Goal: Find specific page/section: Find specific page/section

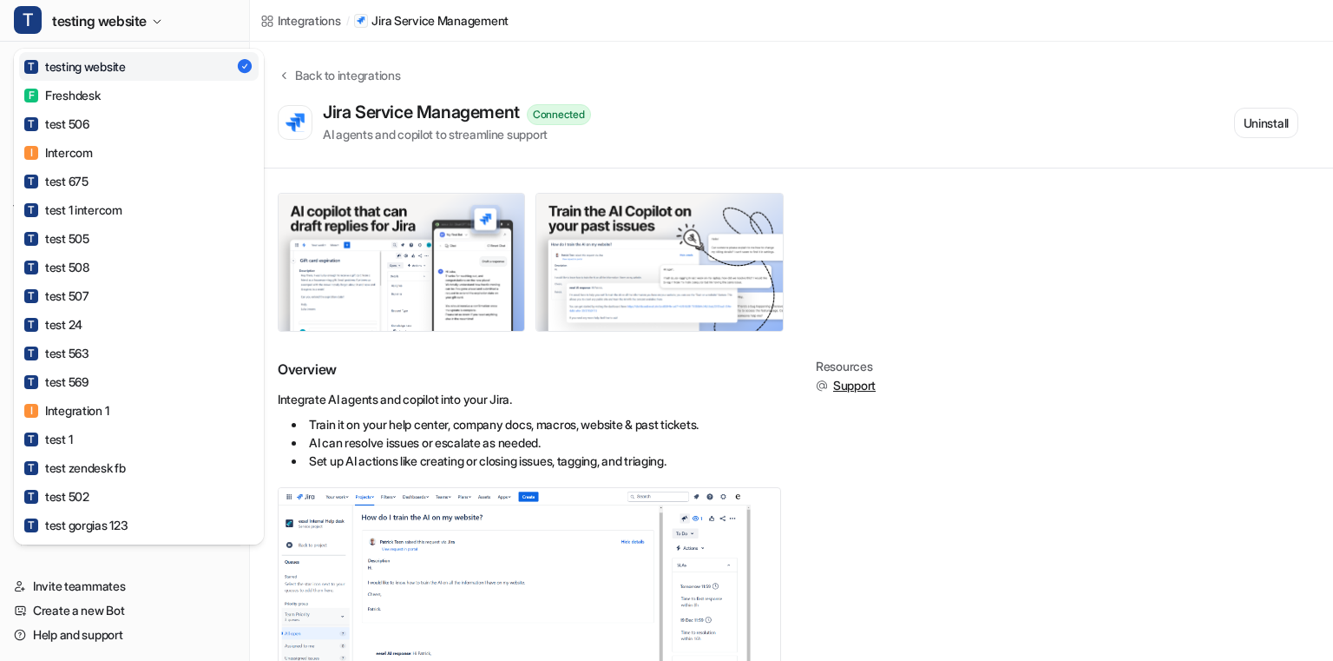
scroll to position [918, 0]
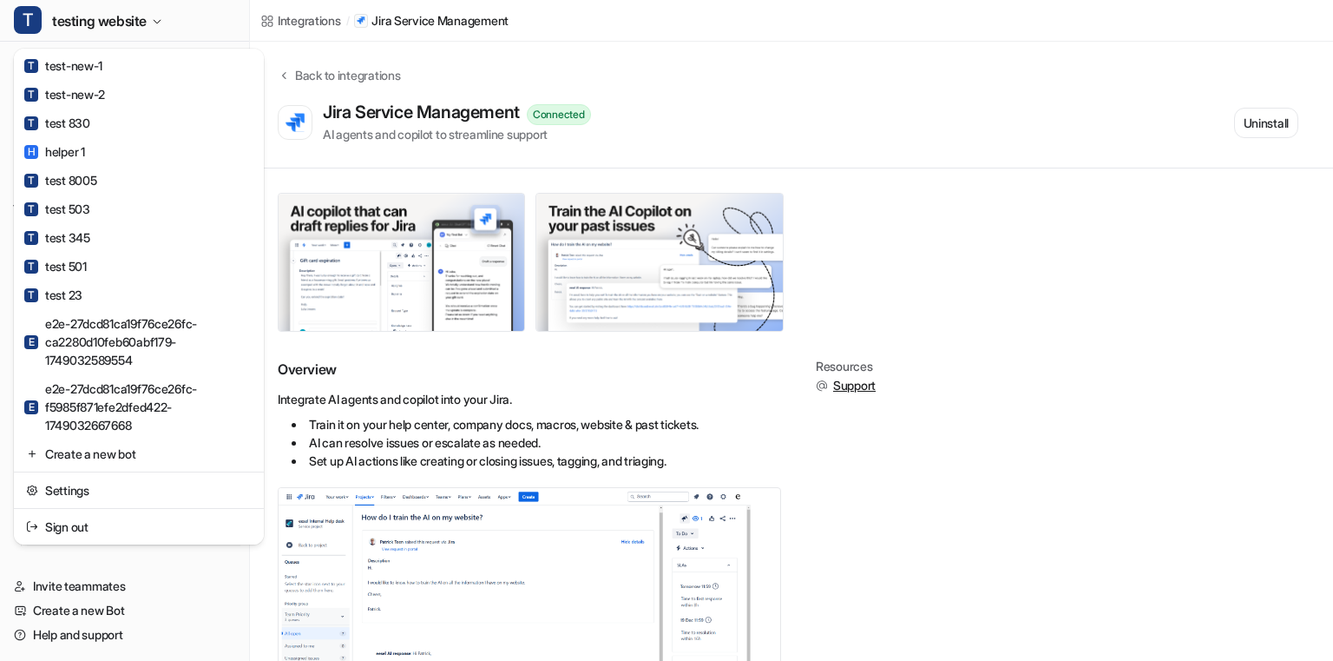
click at [693, 116] on div "T testing website T testing website F Freshdesk T test 506 I Intercom T test 67…" at bounding box center [666, 330] width 1333 height 661
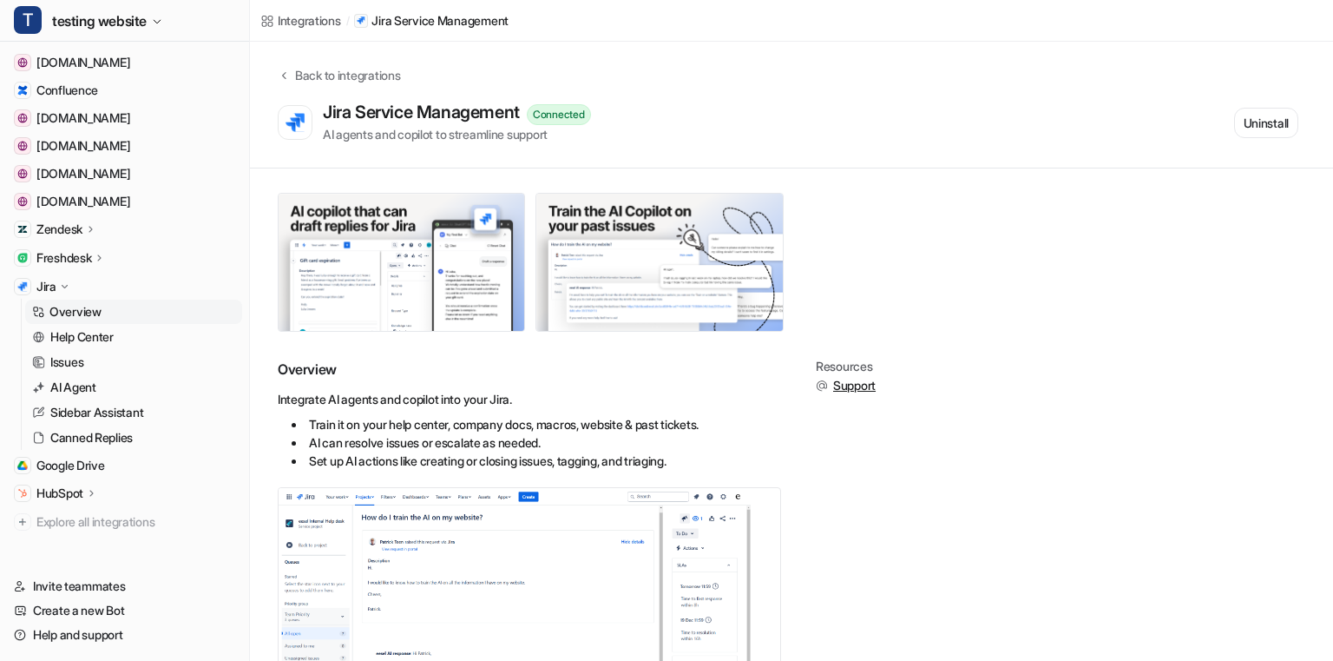
scroll to position [227, 0]
click at [101, 430] on p "Canned Replies" at bounding box center [91, 433] width 82 height 17
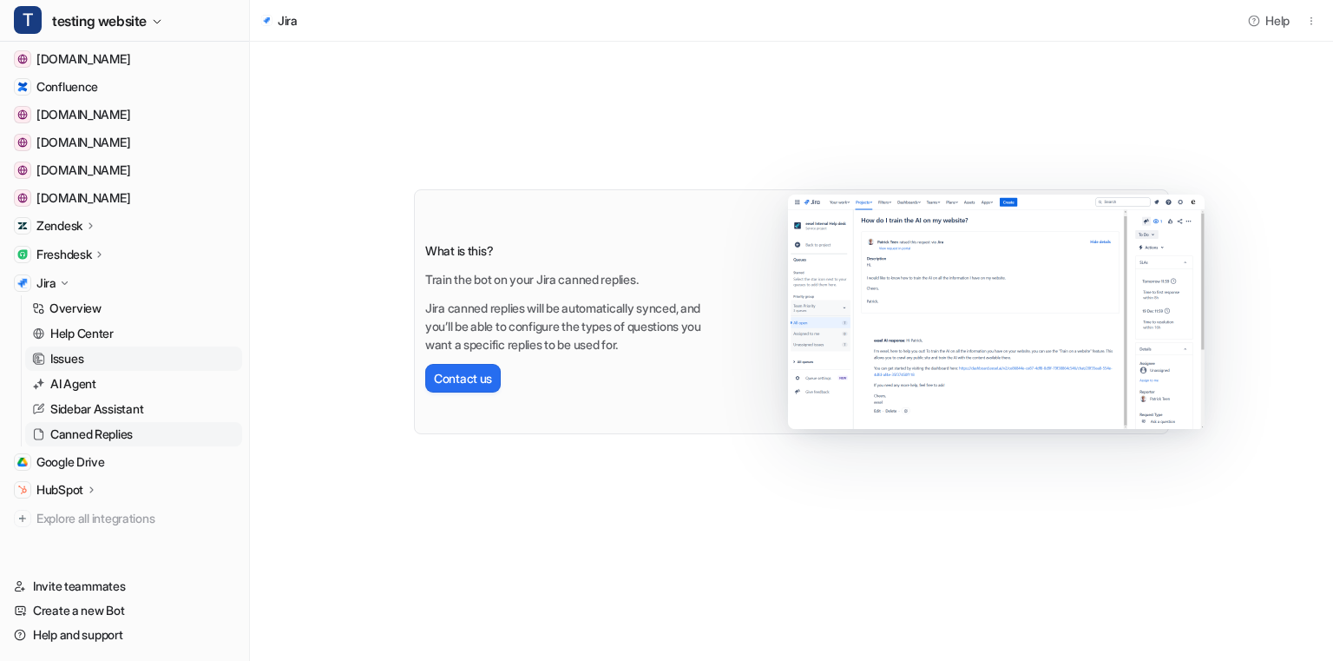
click at [108, 352] on link "Issues" at bounding box center [133, 358] width 217 height 24
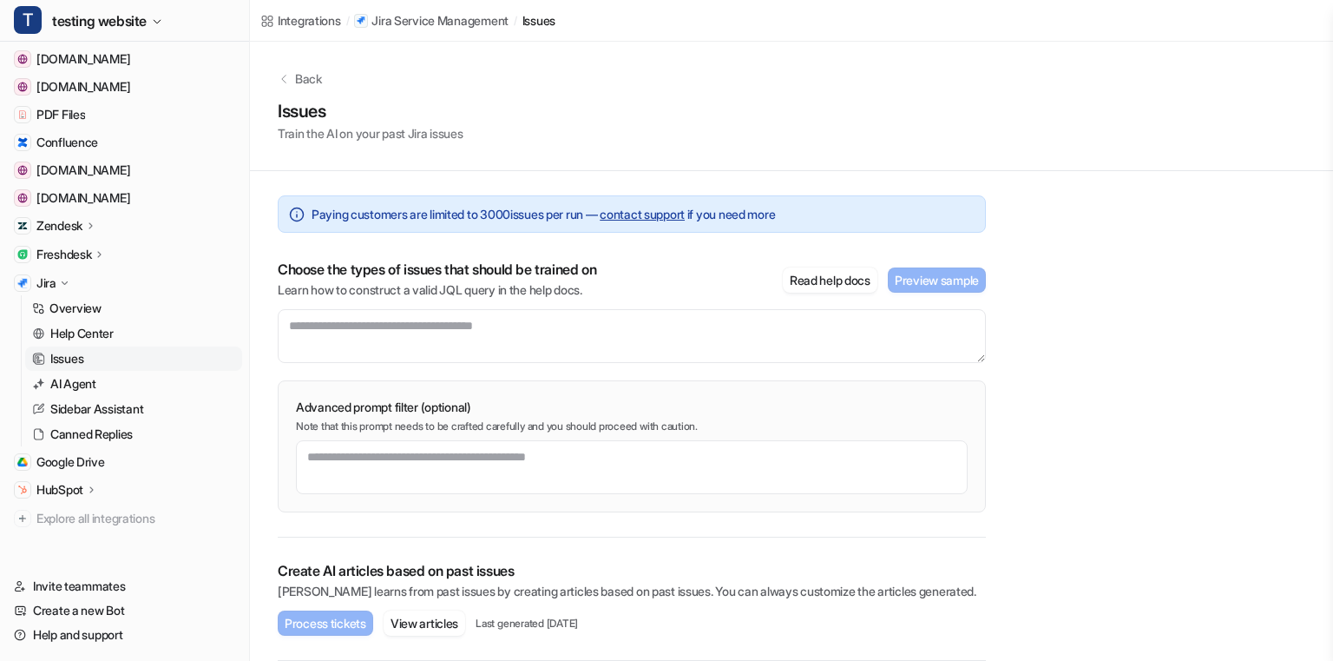
click at [81, 227] on p "Zendesk" at bounding box center [59, 225] width 46 height 17
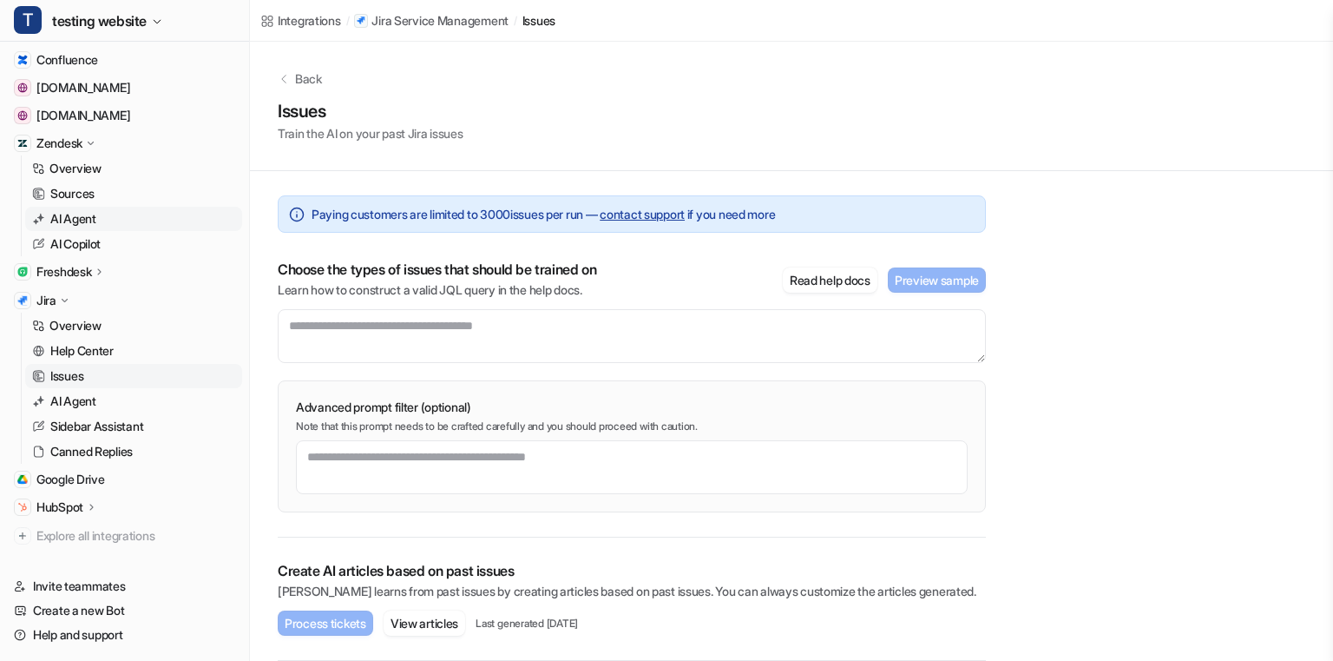
scroll to position [322, 0]
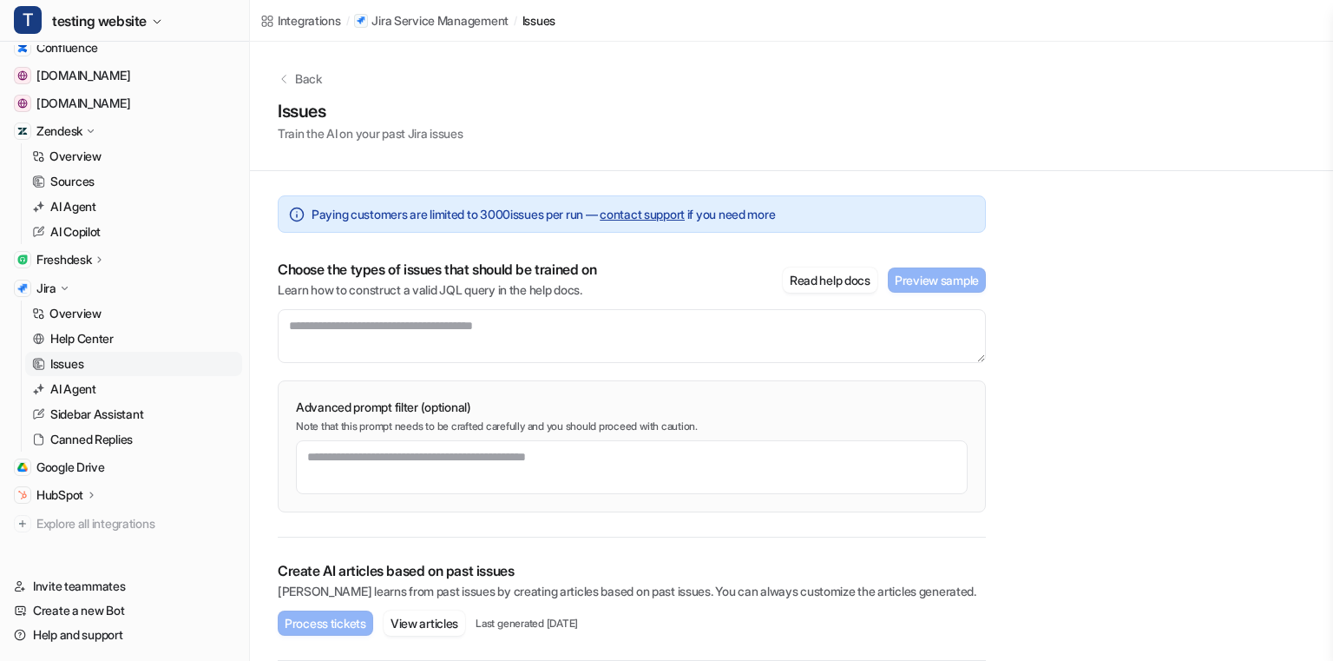
click at [103, 252] on div "Freshdesk" at bounding box center [70, 259] width 69 height 17
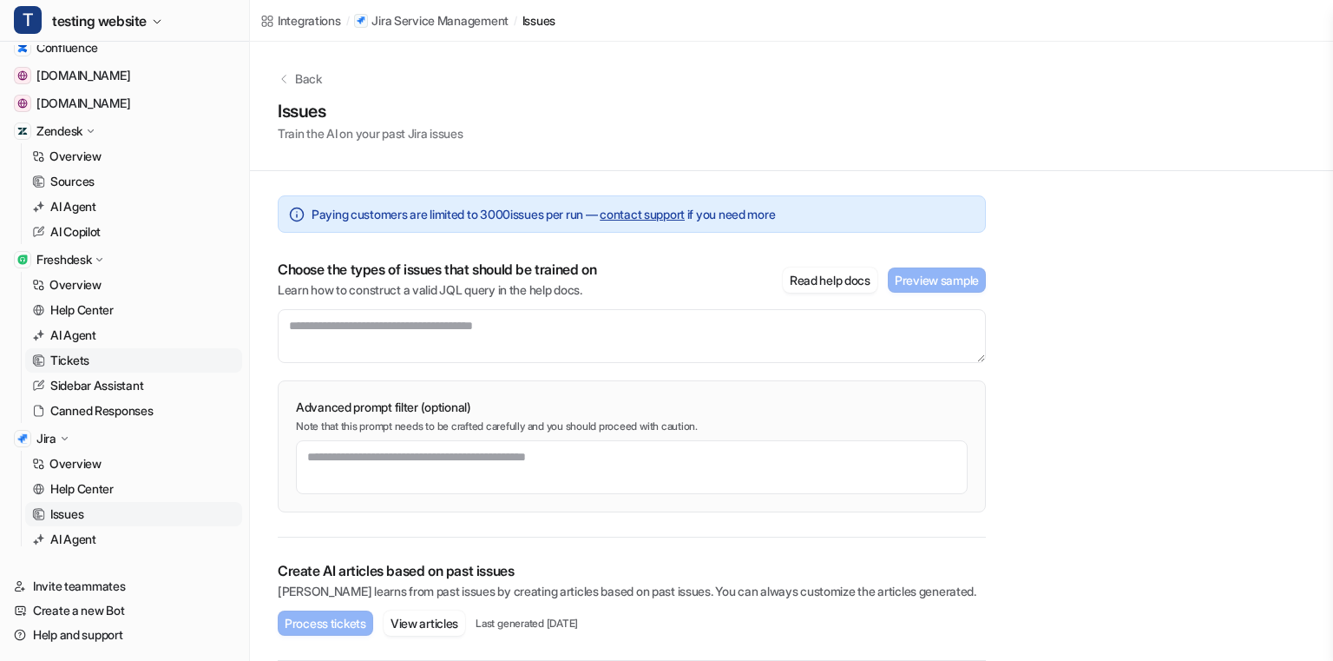
click at [105, 363] on link "Tickets" at bounding box center [133, 360] width 217 height 24
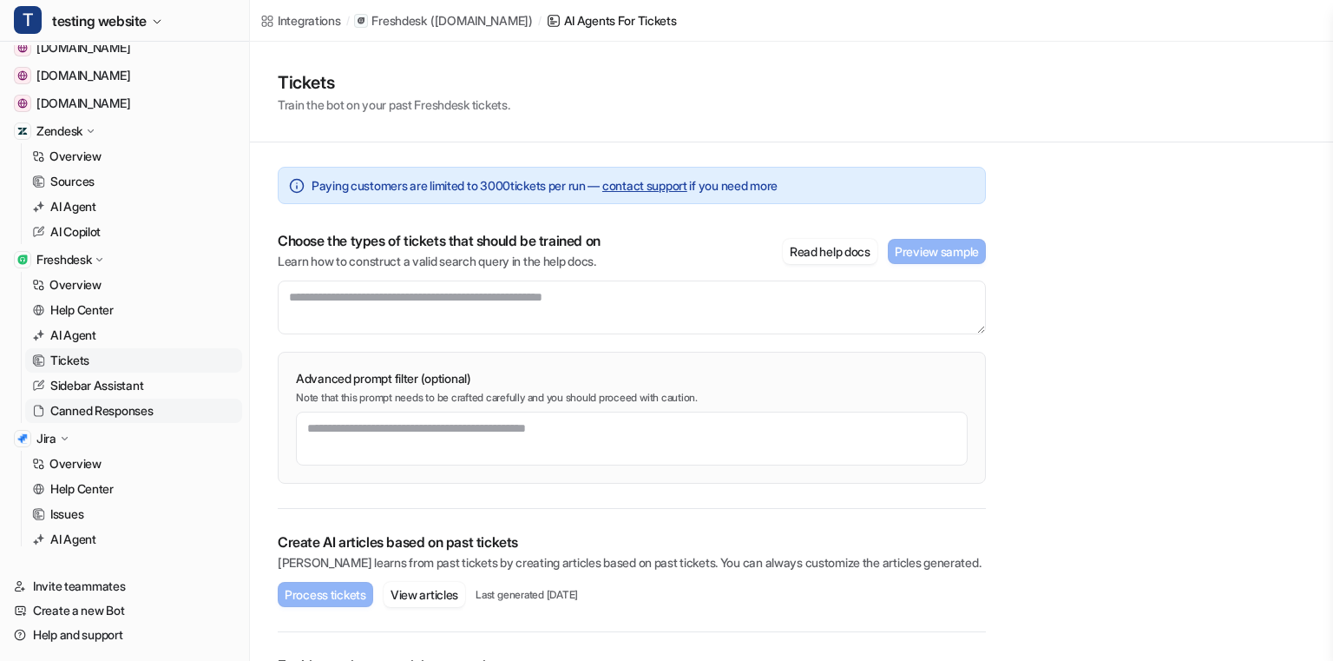
click at [97, 406] on p "Canned Responses" at bounding box center [101, 410] width 103 height 17
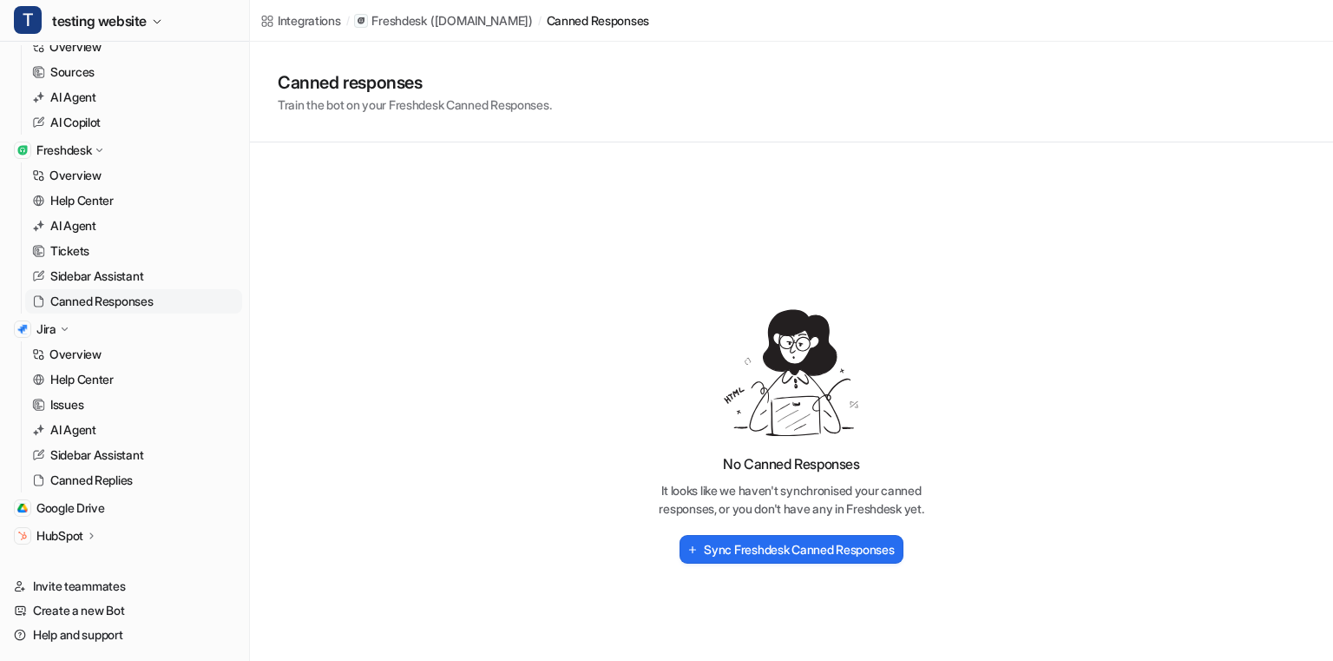
scroll to position [438, 0]
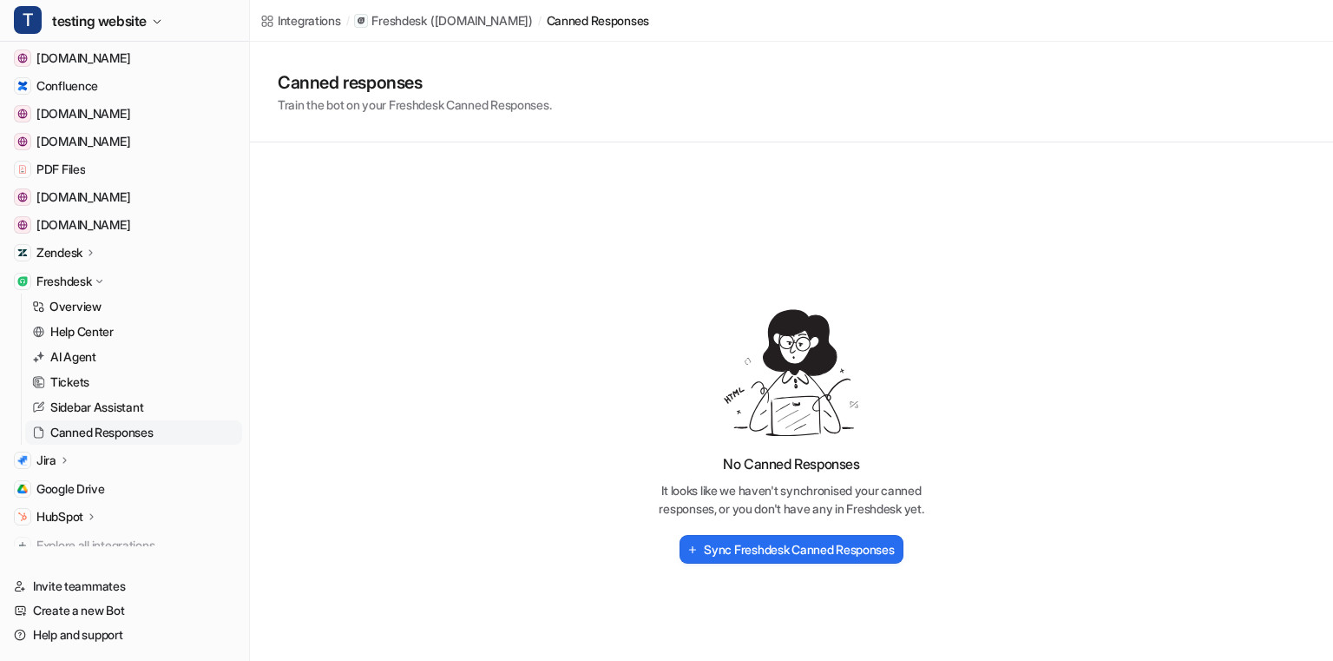
scroll to position [260, 0]
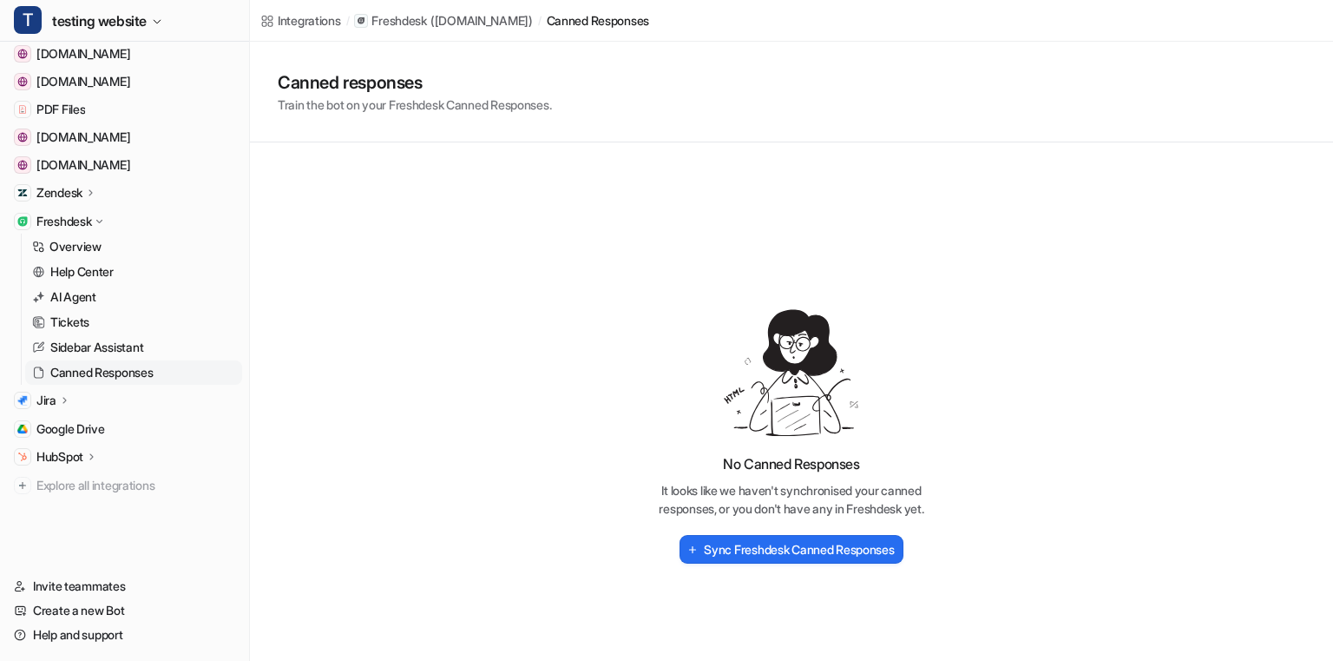
click at [58, 398] on div "Jira" at bounding box center [53, 400] width 35 height 17
click at [86, 418] on p "Overview" at bounding box center [75, 425] width 52 height 17
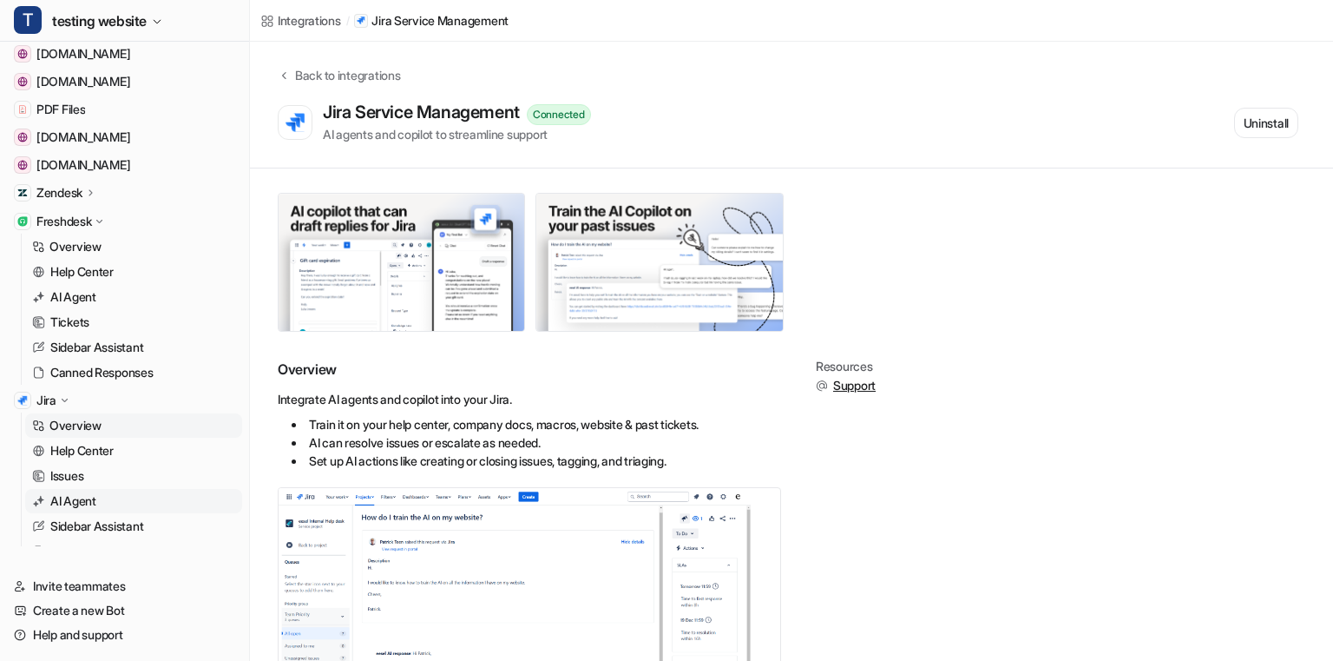
click at [82, 494] on p "AI Agent" at bounding box center [73, 500] width 46 height 17
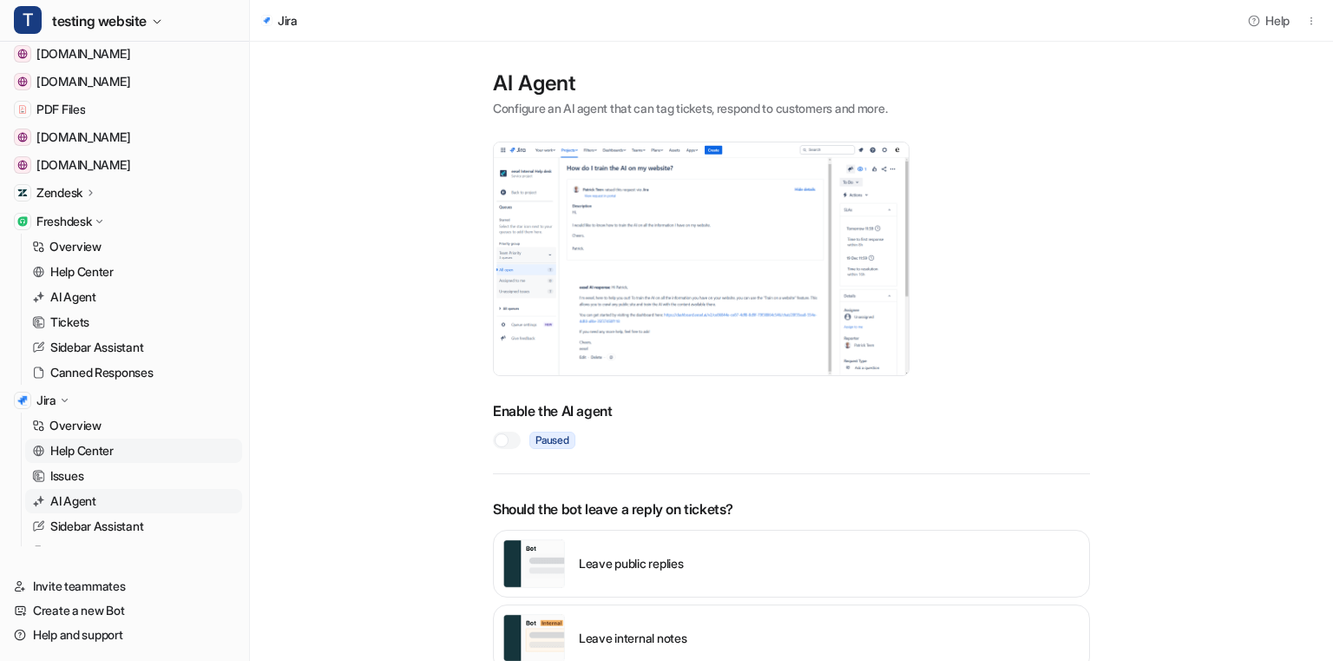
click at [113, 452] on p "Help Center" at bounding box center [81, 450] width 63 height 17
click at [508, 438] on div at bounding box center [502, 440] width 14 height 14
click at [89, 451] on p "Help Center" at bounding box center [81, 450] width 63 height 17
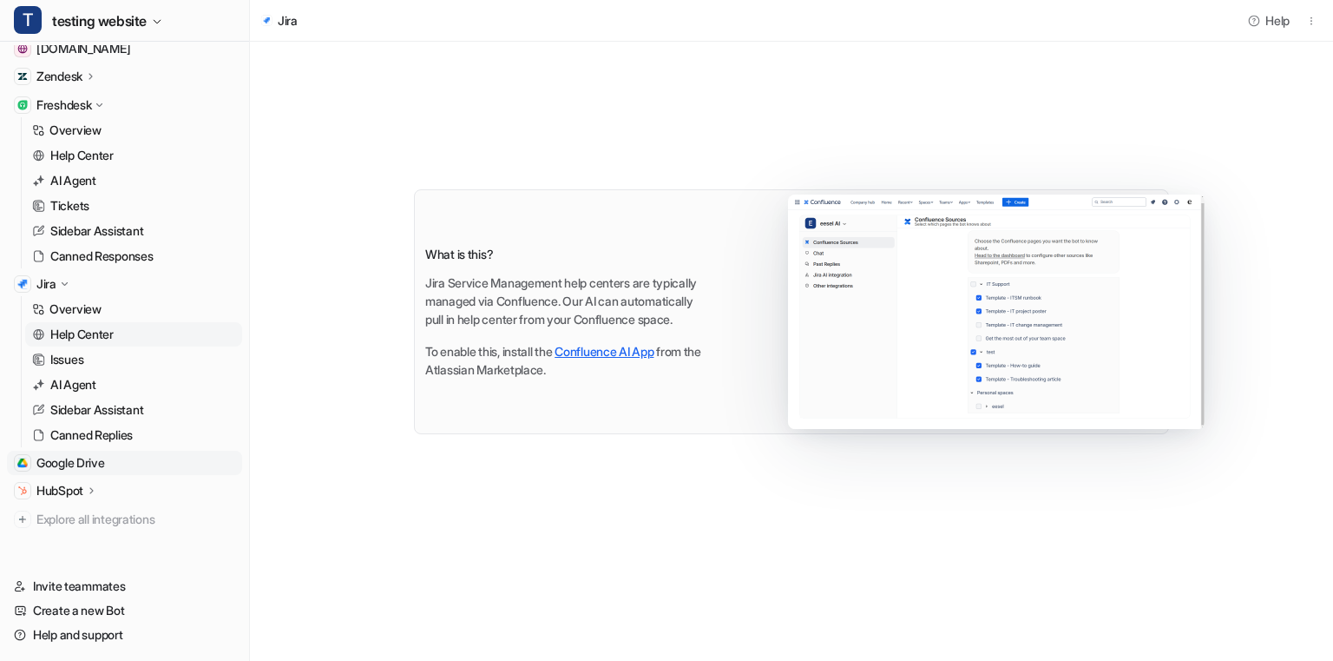
scroll to position [385, 0]
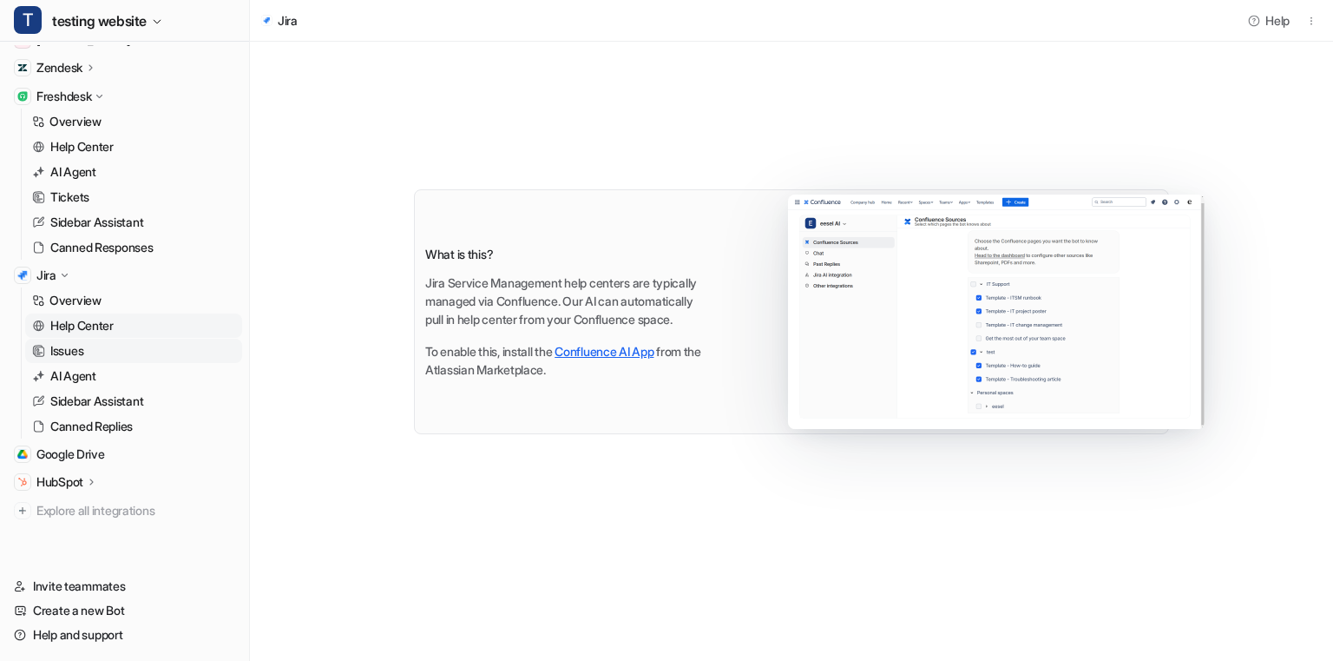
click at [71, 350] on p "Issues" at bounding box center [66, 350] width 33 height 17
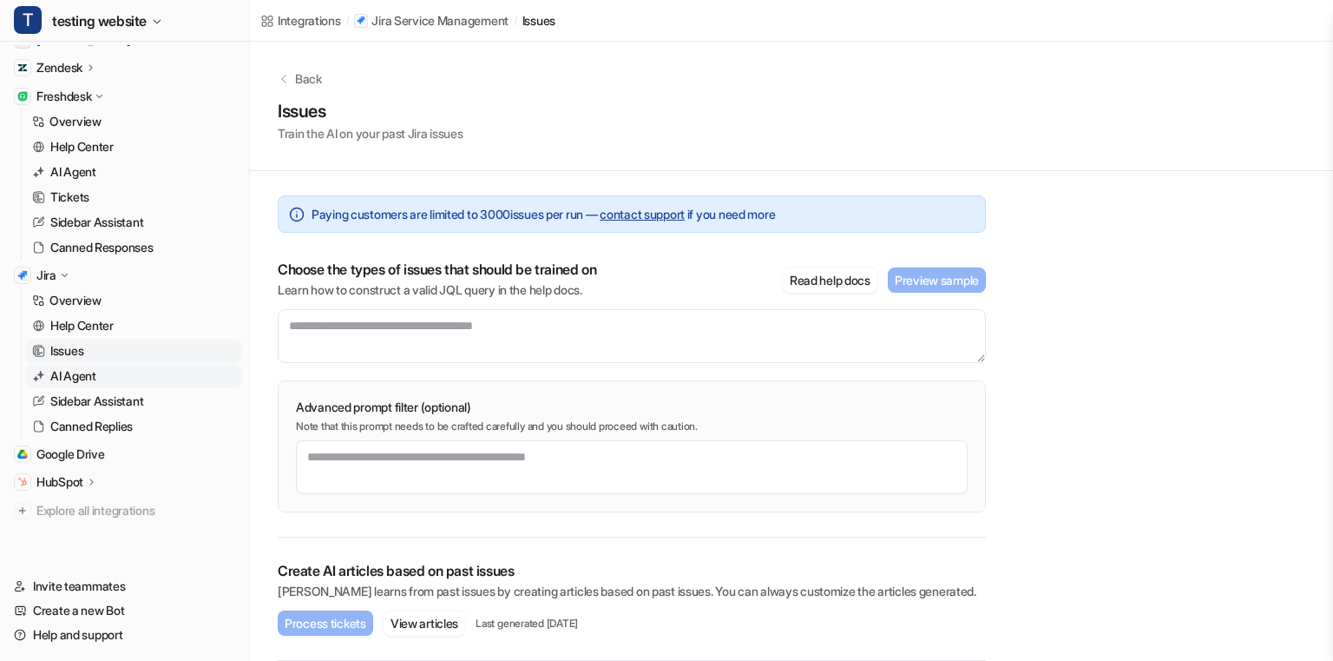
click at [96, 379] on p "AI Agent" at bounding box center [73, 375] width 46 height 17
